Goal: Task Accomplishment & Management: Manage account settings

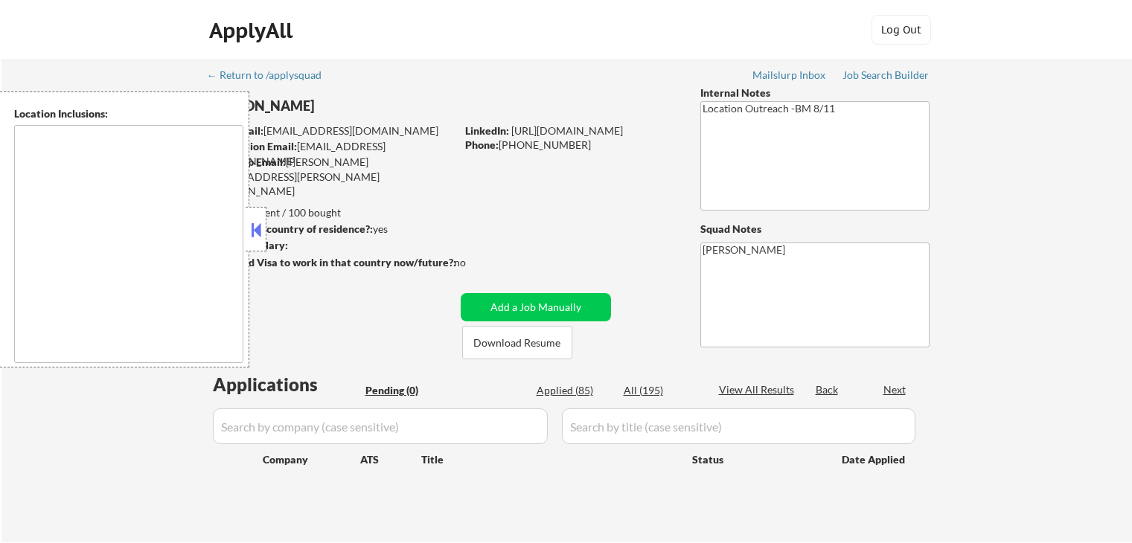
type textarea "[GEOGRAPHIC_DATA], [GEOGRAPHIC_DATA] [GEOGRAPHIC_DATA], [GEOGRAPHIC_DATA] [GEOG…"
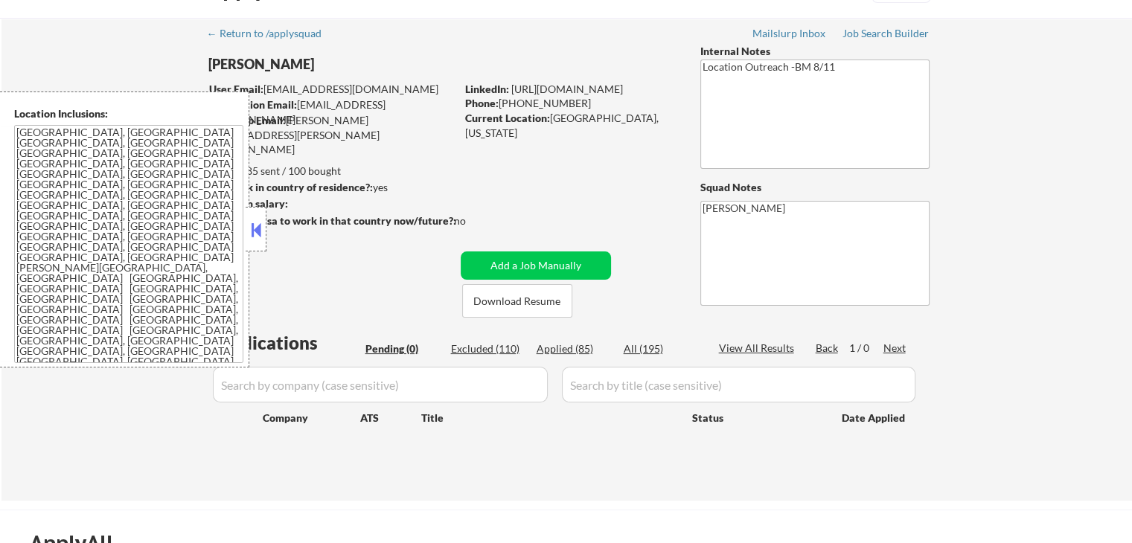
scroll to position [74, 0]
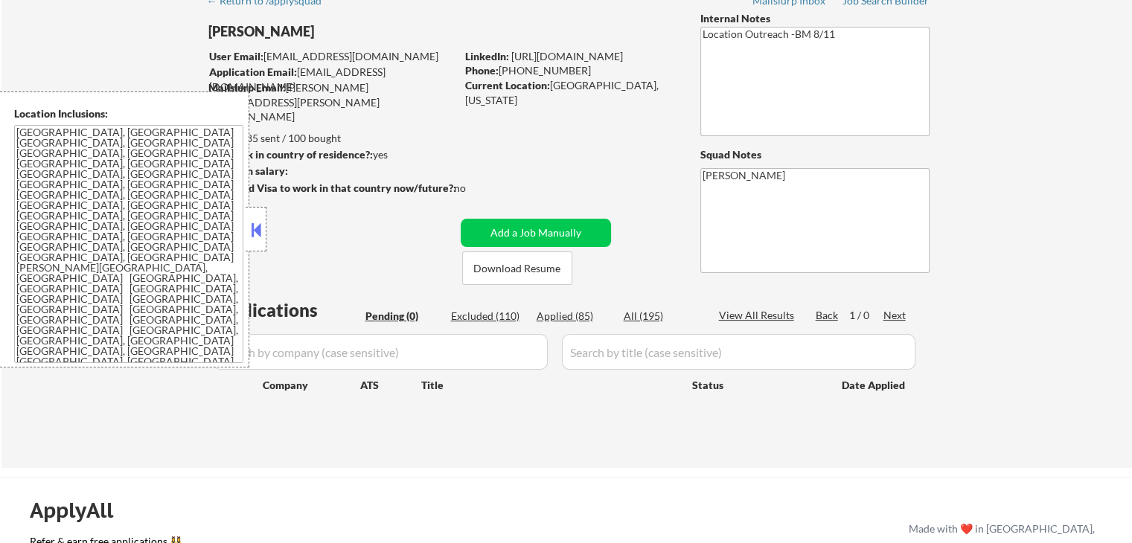
click at [574, 318] on div "Applied (85)" at bounding box center [573, 316] width 74 height 15
select select ""applied""
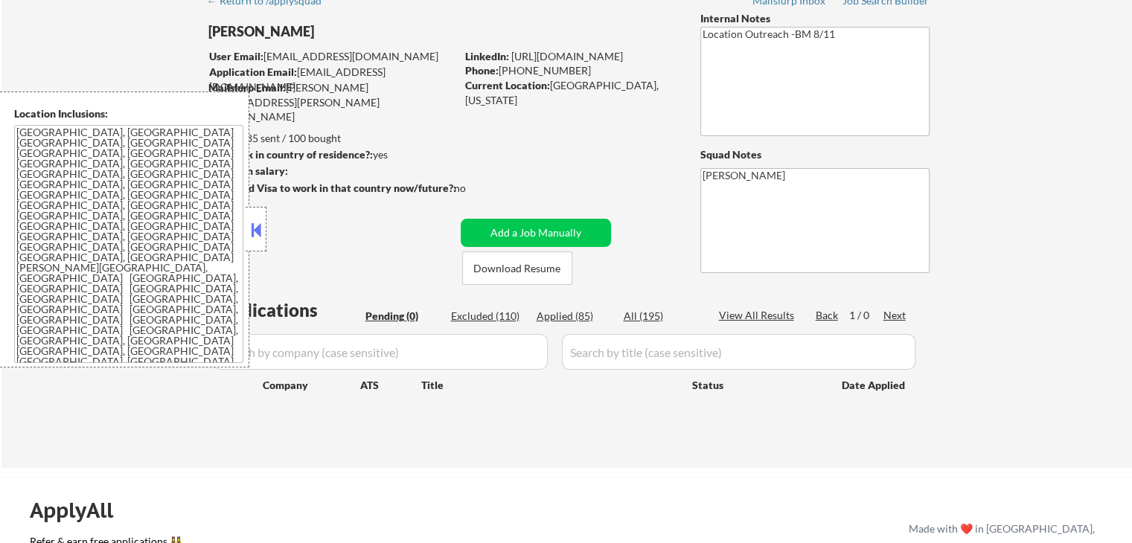
select select ""applied""
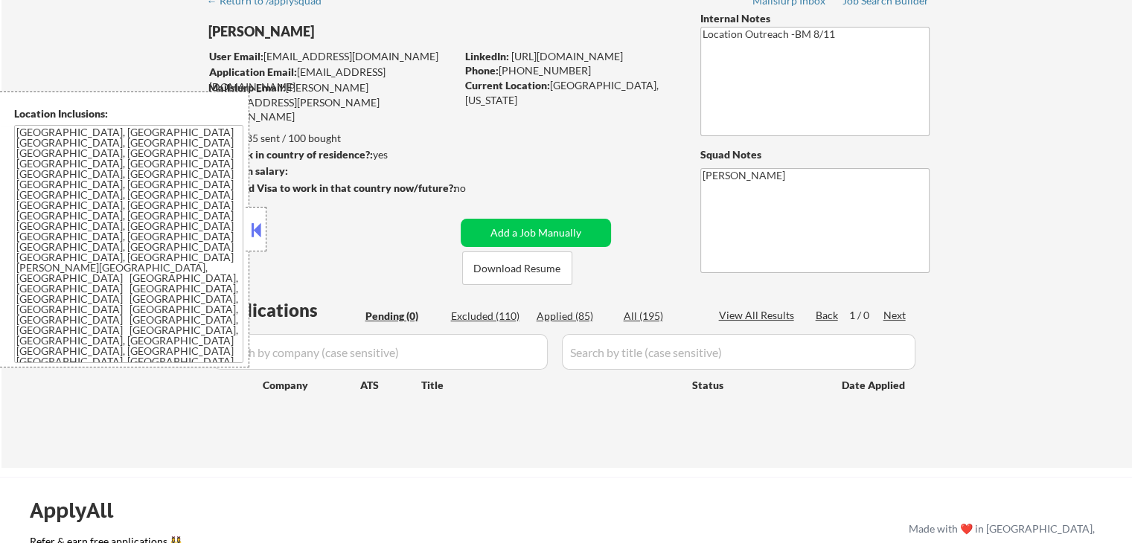
select select ""applied""
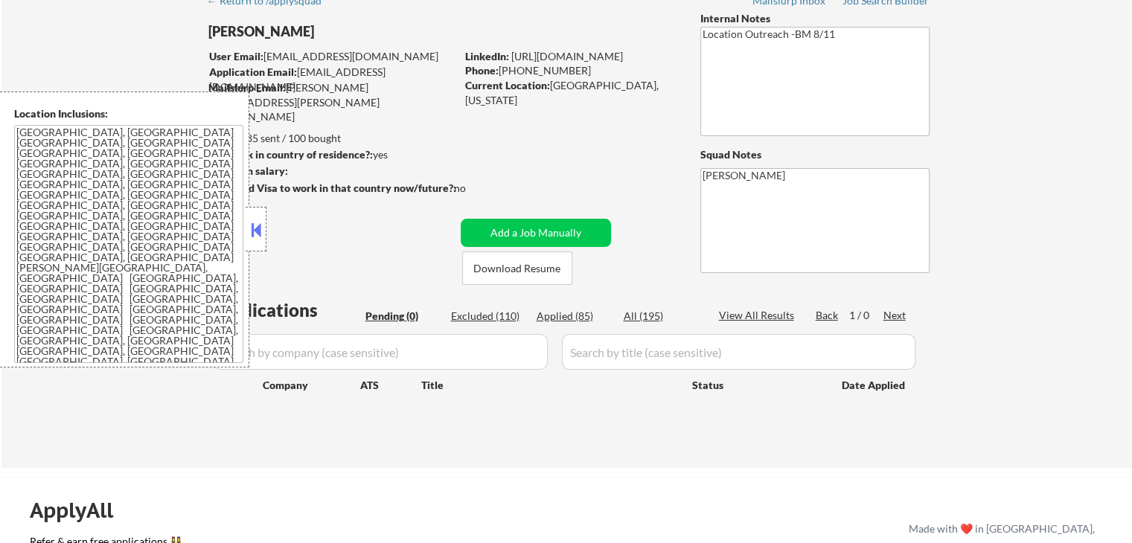
select select ""applied""
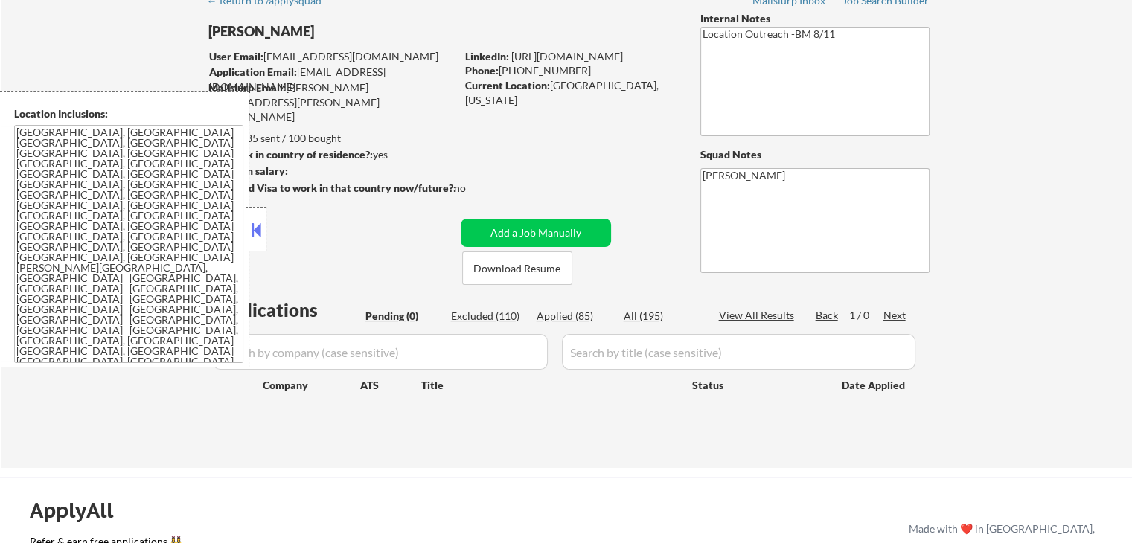
select select ""applied""
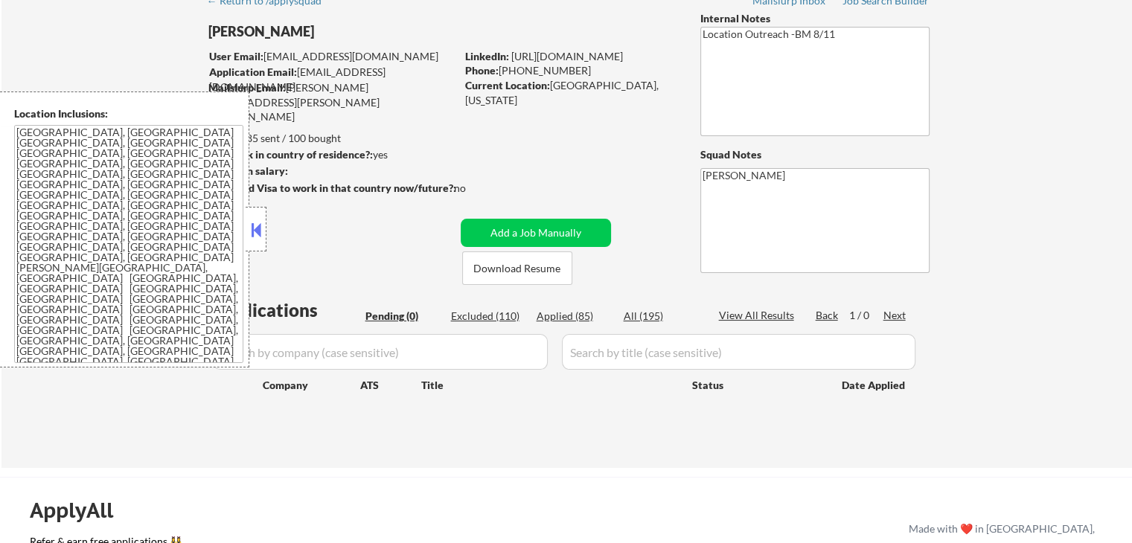
select select ""applied""
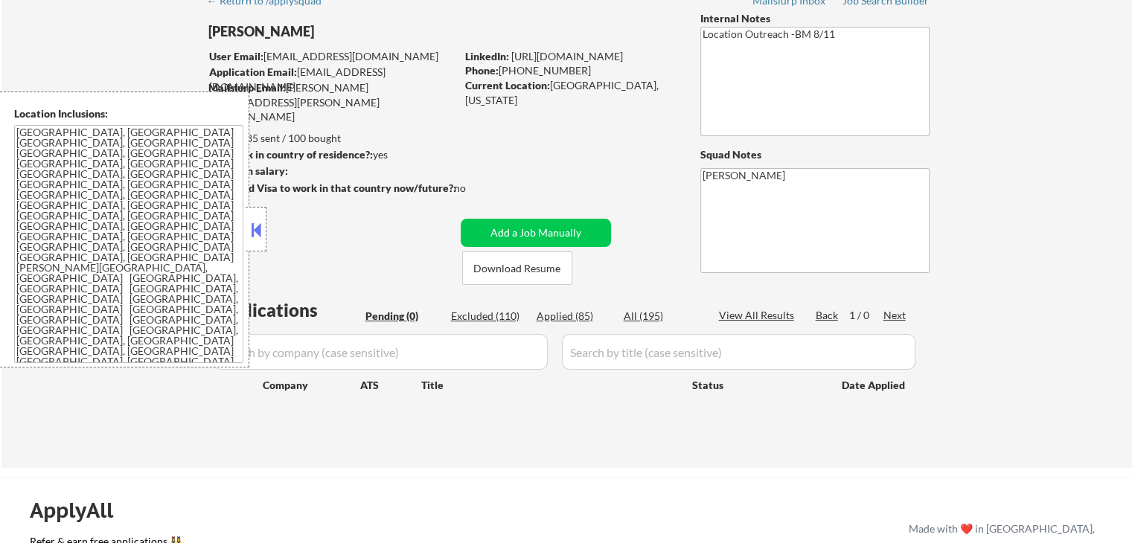
select select ""applied""
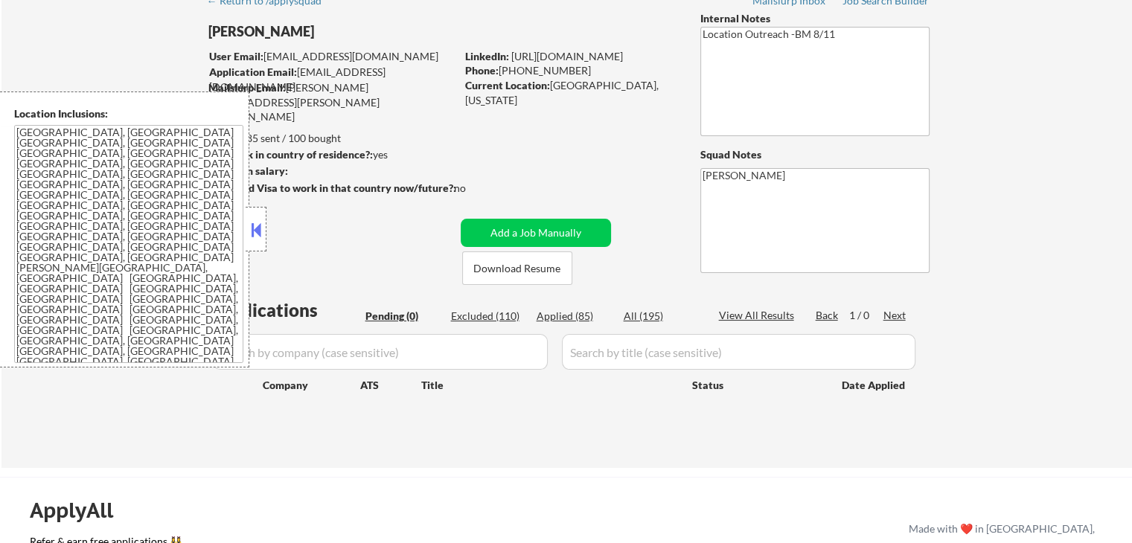
select select ""applied""
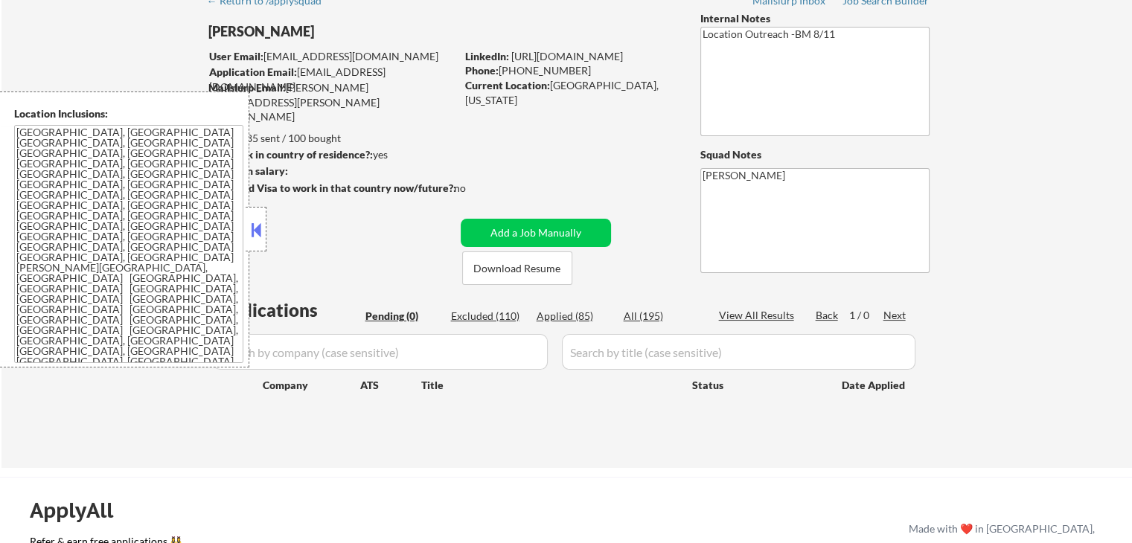
select select ""applied""
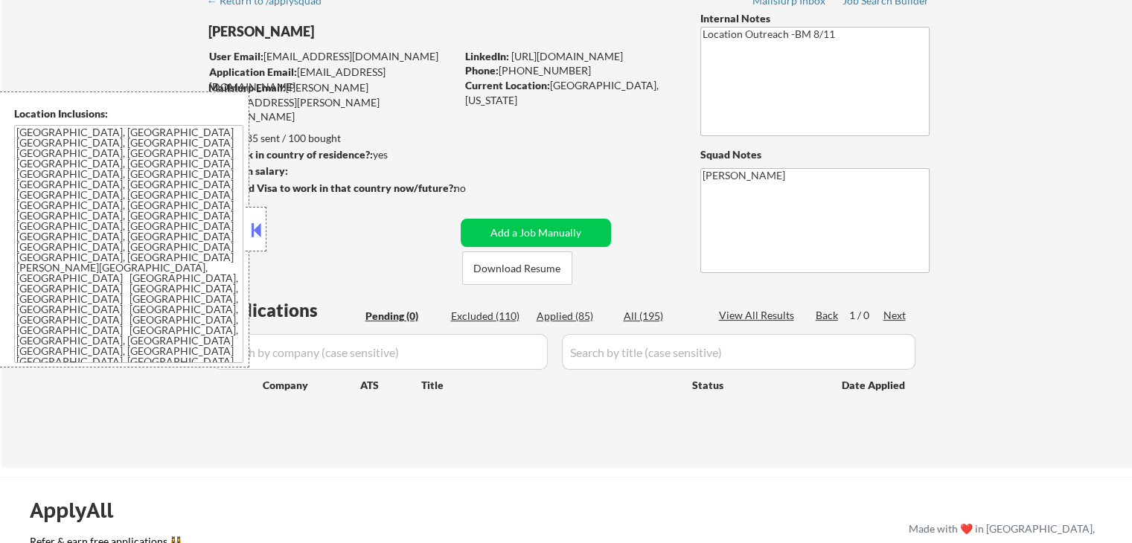
select select ""applied""
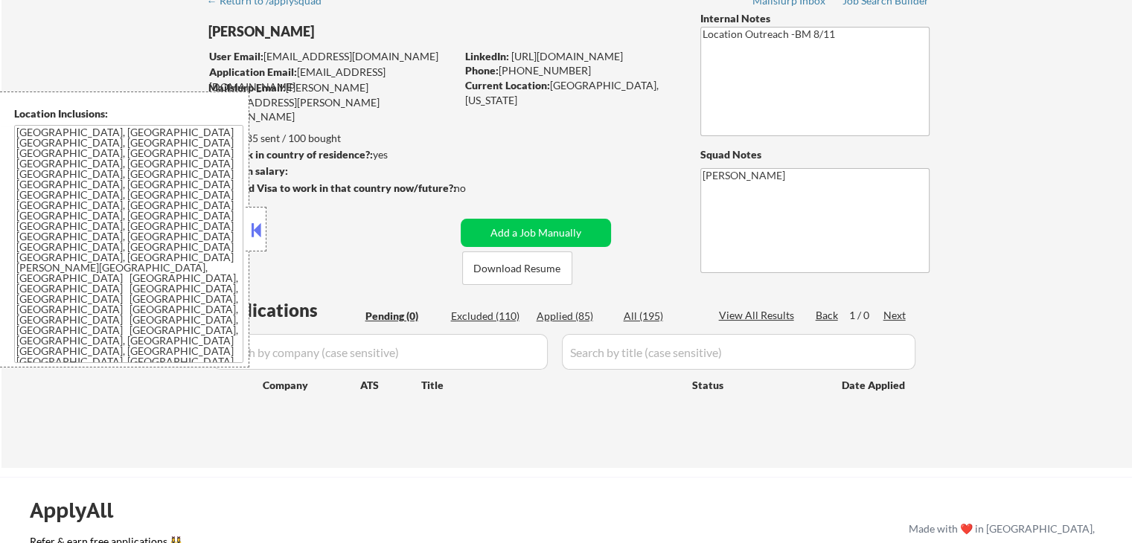
select select ""applied""
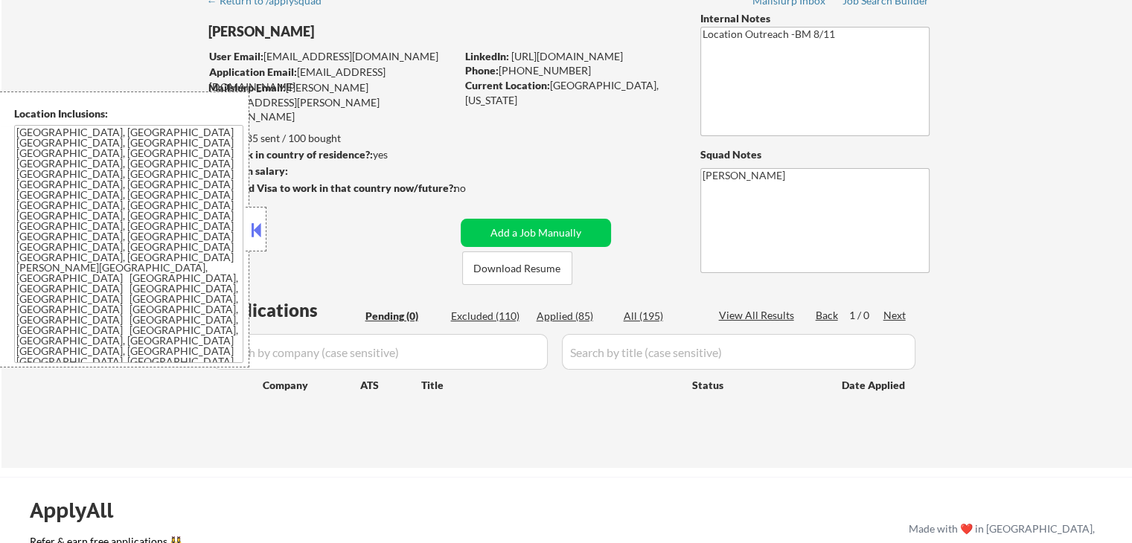
select select ""applied""
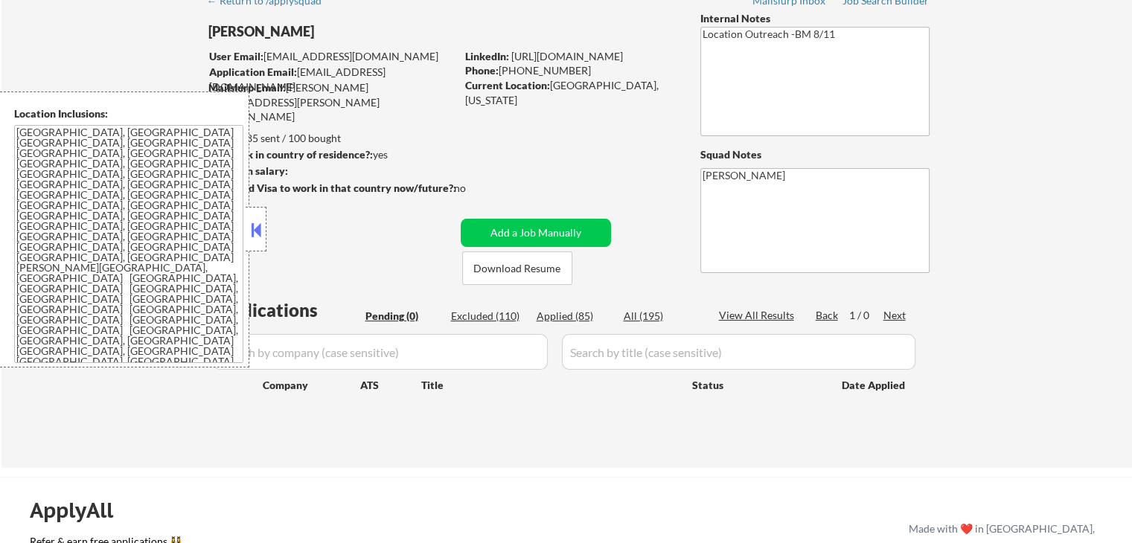
select select ""applied""
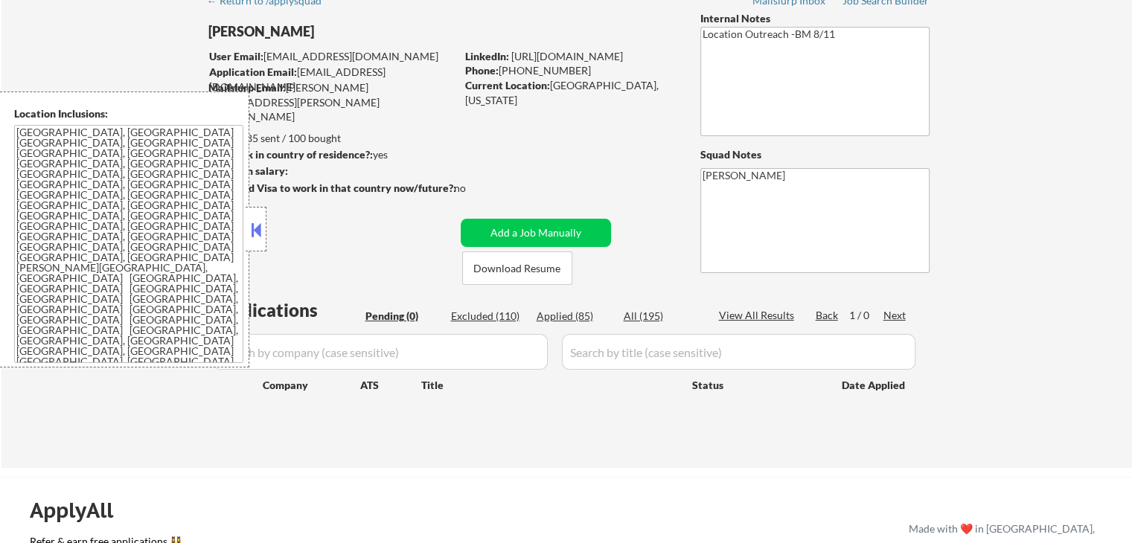
select select ""applied""
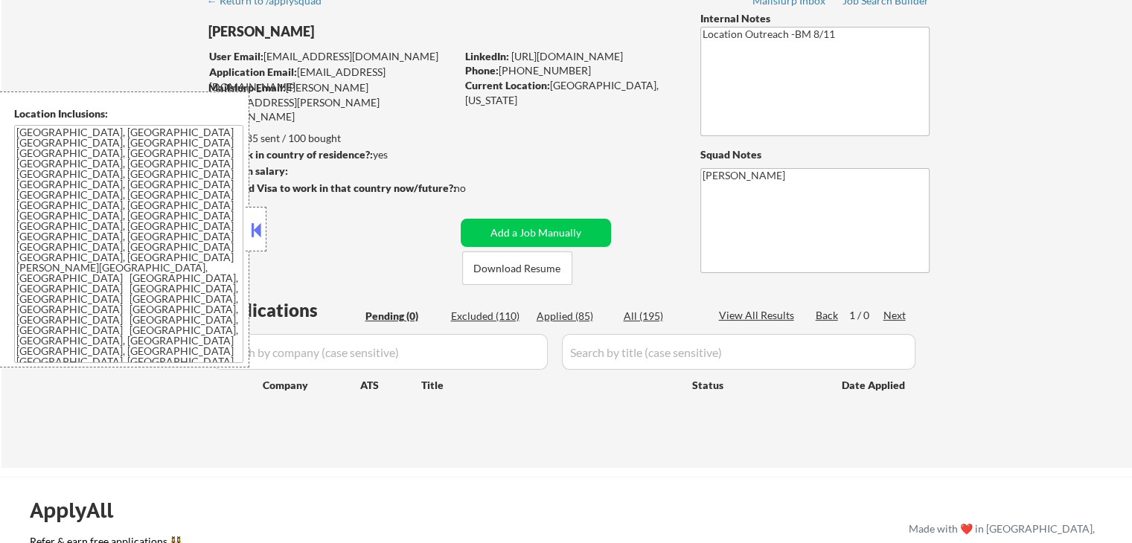
select select ""applied""
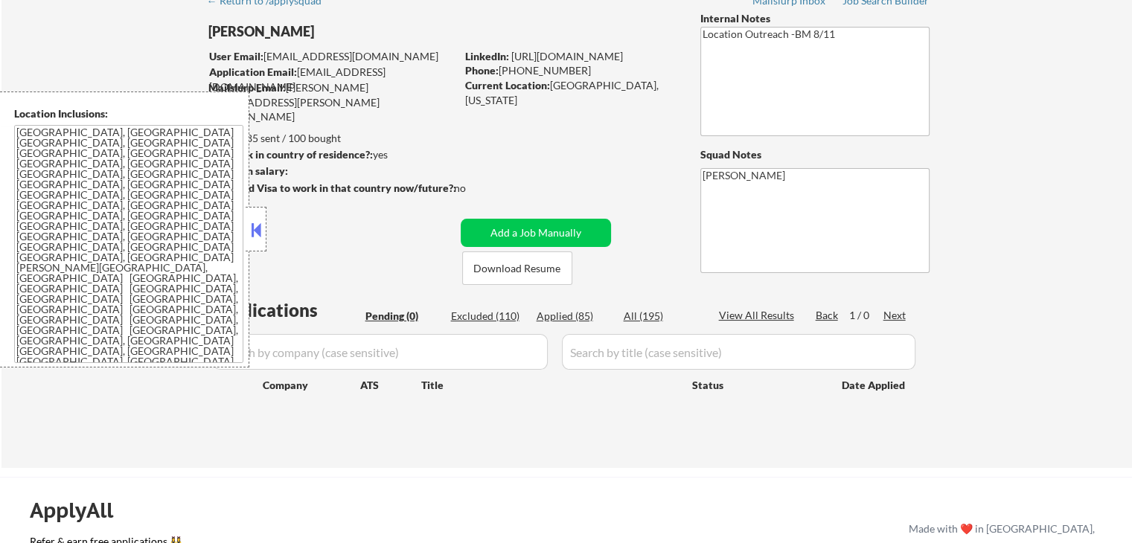
select select ""applied""
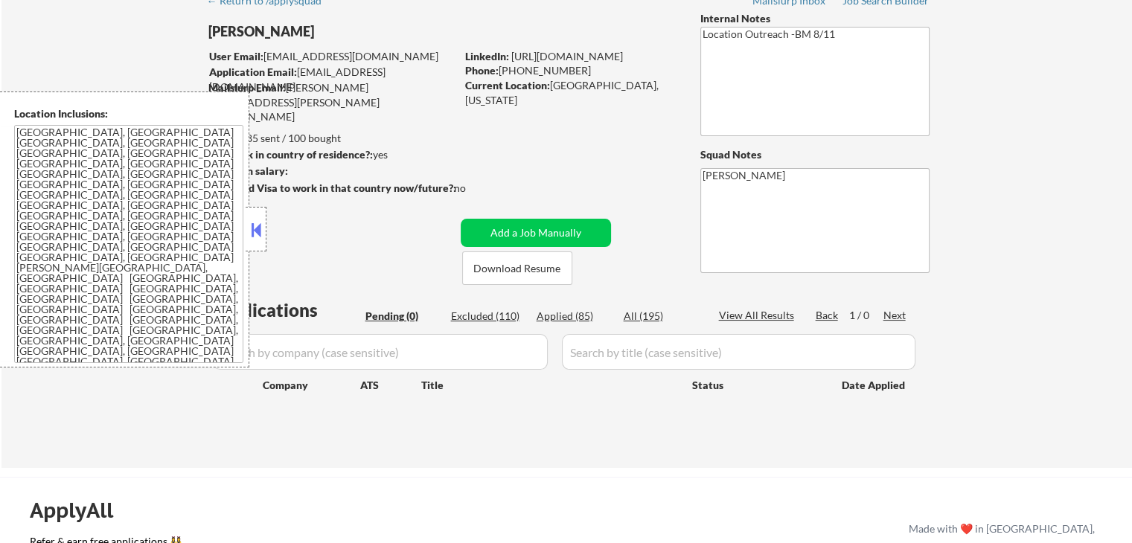
select select ""applied""
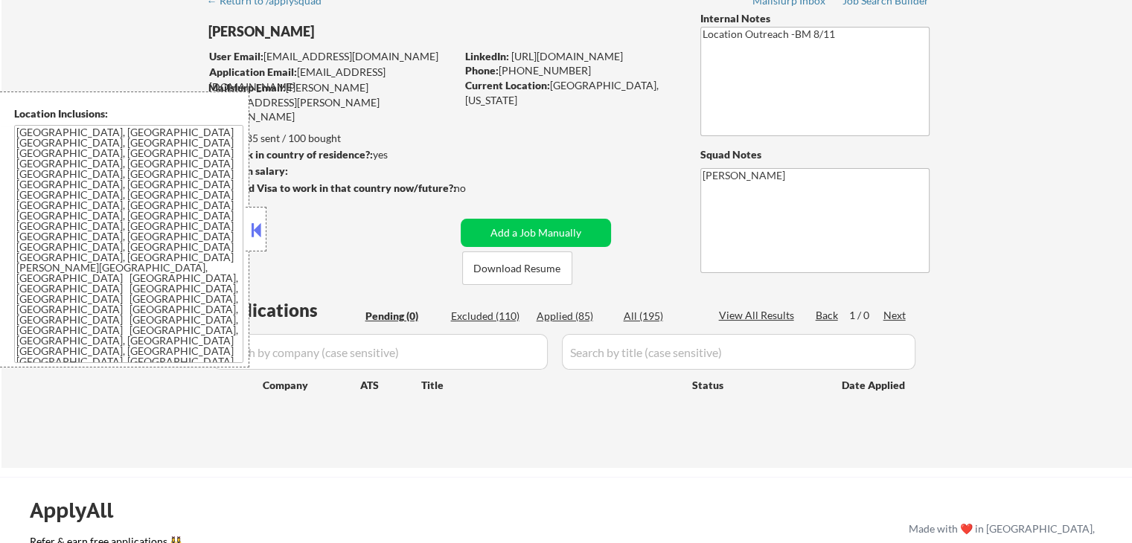
select select ""applied""
